Goal: Task Accomplishment & Management: Use online tool/utility

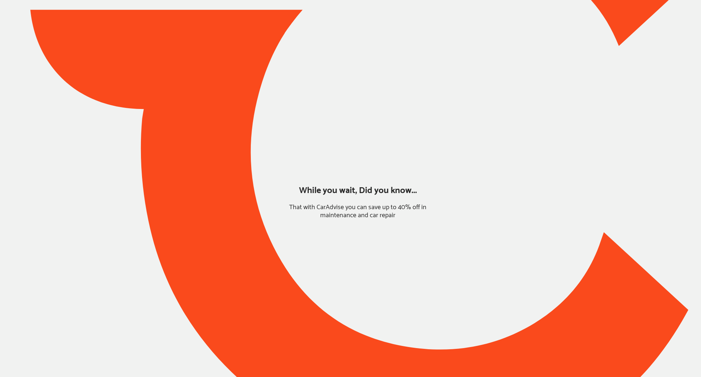
type input "*****"
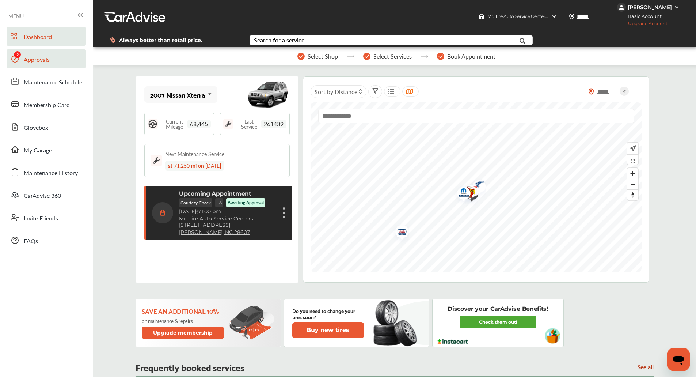
click at [48, 64] on span "Approvals" at bounding box center [37, 59] width 26 height 9
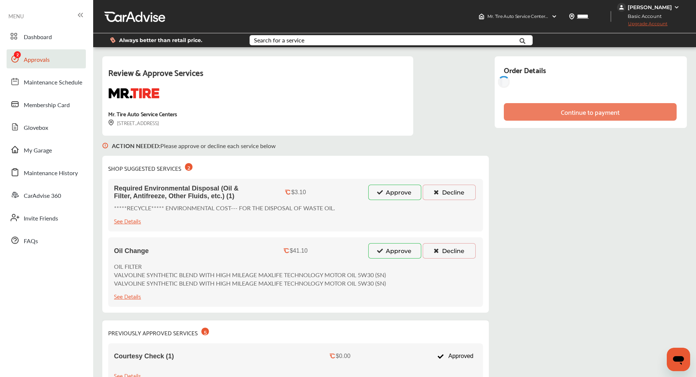
click at [390, 199] on button "Approve" at bounding box center [394, 191] width 53 height 15
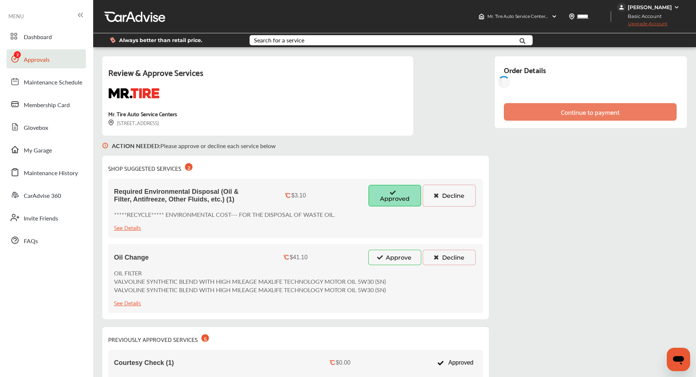
click at [381, 253] on button "Approve" at bounding box center [394, 256] width 53 height 15
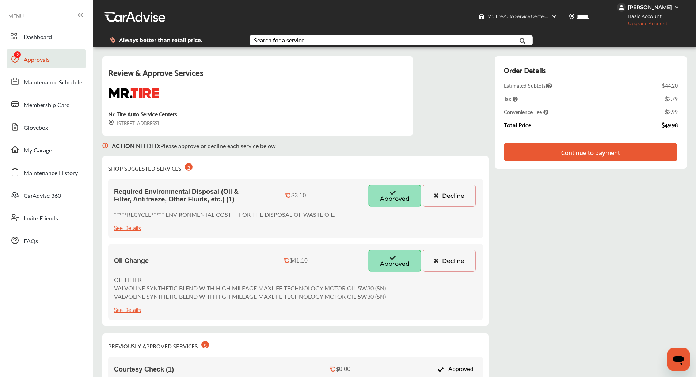
click at [585, 148] on div "Continue to payment" at bounding box center [590, 151] width 59 height 7
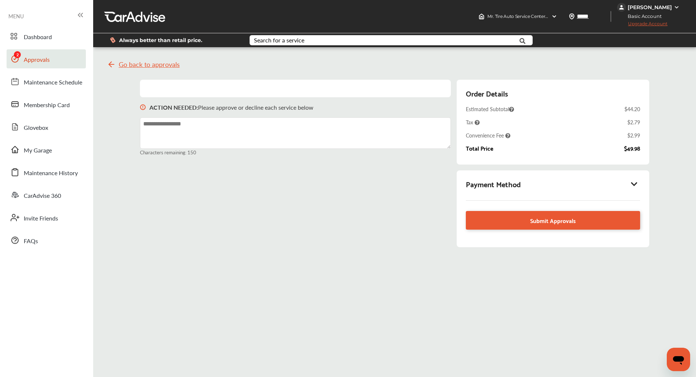
click at [637, 187] on icon at bounding box center [634, 183] width 9 height 7
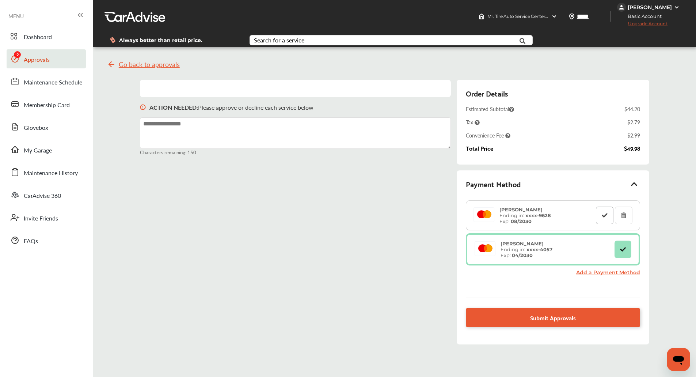
click at [600, 216] on button at bounding box center [605, 215] width 18 height 18
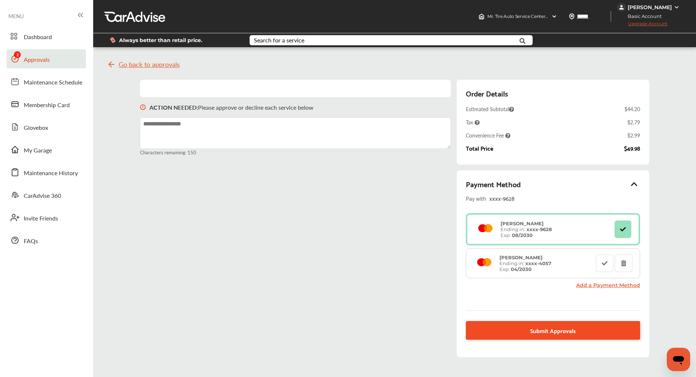
click at [547, 339] on link "Submit Approvals" at bounding box center [553, 330] width 174 height 19
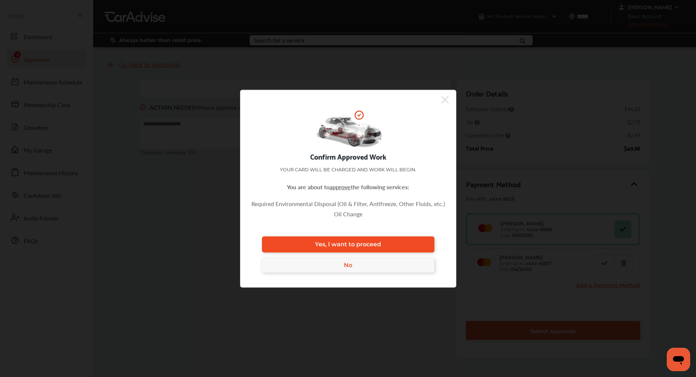
click at [431, 248] on link "Yes, I want to proceed" at bounding box center [348, 244] width 172 height 16
